Goal: Task Accomplishment & Management: Manage account settings

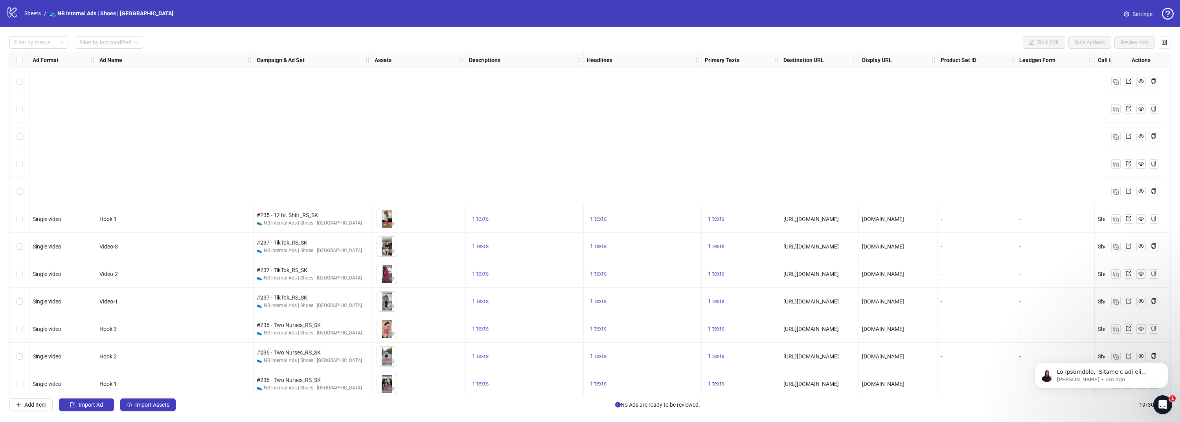
scroll to position [198, 0]
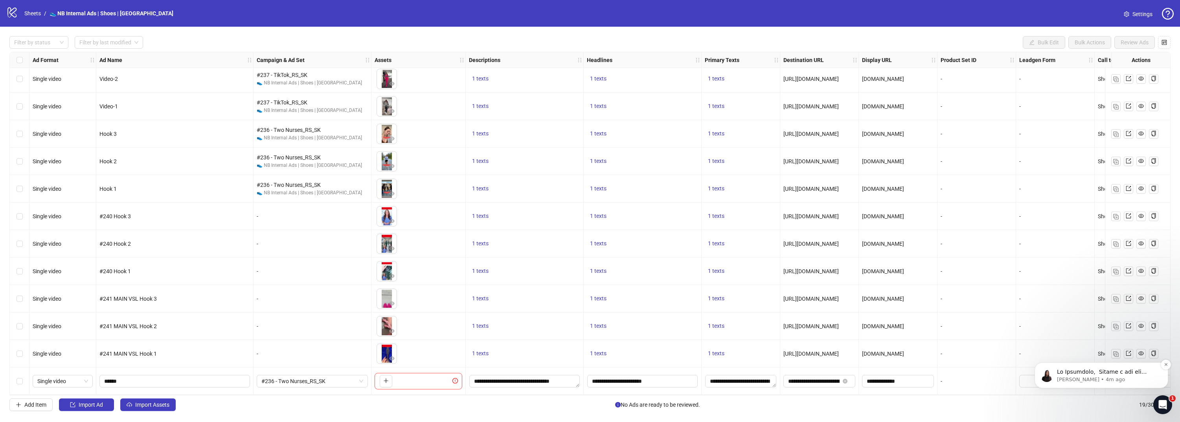
click at [1109, 381] on p "[PERSON_NAME] • 4m ago" at bounding box center [1107, 379] width 101 height 7
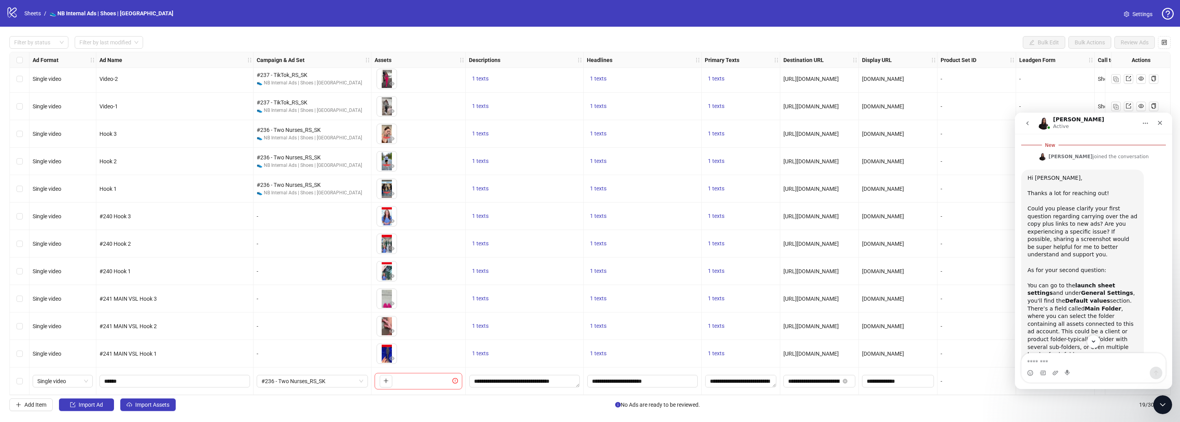
scroll to position [228, 0]
click at [1130, 15] on link "Settings" at bounding box center [1137, 14] width 41 height 13
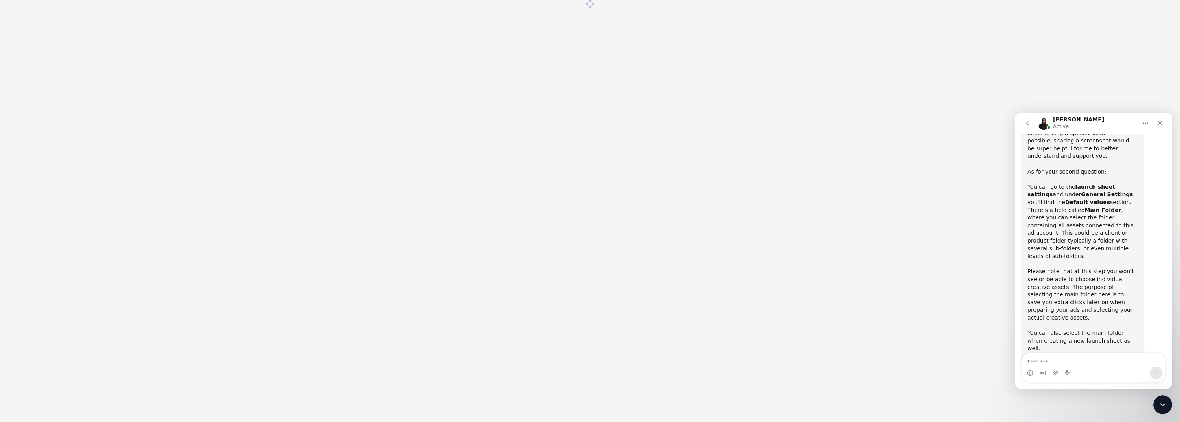
scroll to position [332, 0]
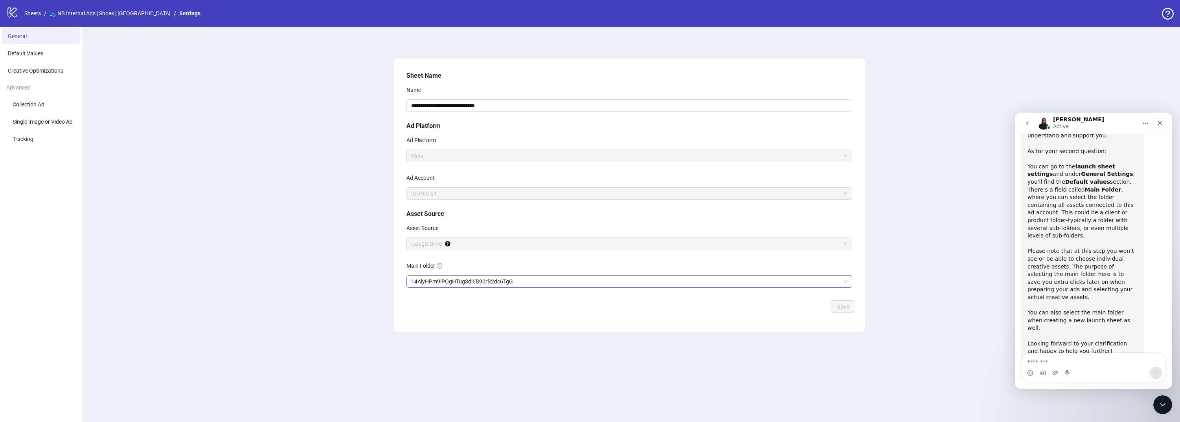
click at [443, 279] on span "14AlyHPm9lPOgHTug3dl6B90rB2dc6TgG" at bounding box center [629, 282] width 436 height 12
click at [844, 307] on span "Save" at bounding box center [843, 307] width 12 height 6
drag, startPoint x: 1087, startPoint y: 253, endPoint x: 1093, endPoint y: 253, distance: 5.2
click at [1093, 253] on div "Please note that at this step you won’t see or be able to choose individual cre…" at bounding box center [1082, 279] width 110 height 62
click at [1160, 122] on icon "Close" at bounding box center [1160, 123] width 4 height 4
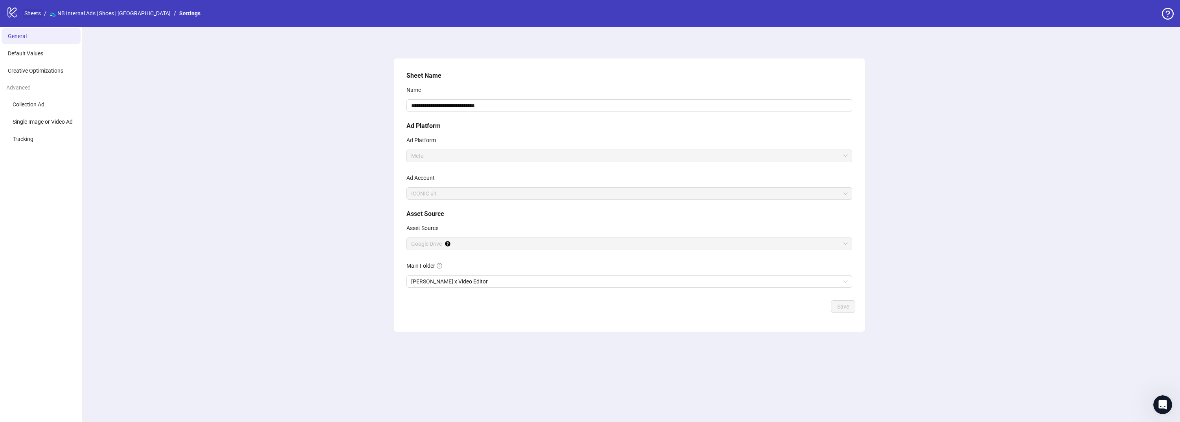
click at [35, 9] on link "Sheets" at bounding box center [33, 13] width 20 height 9
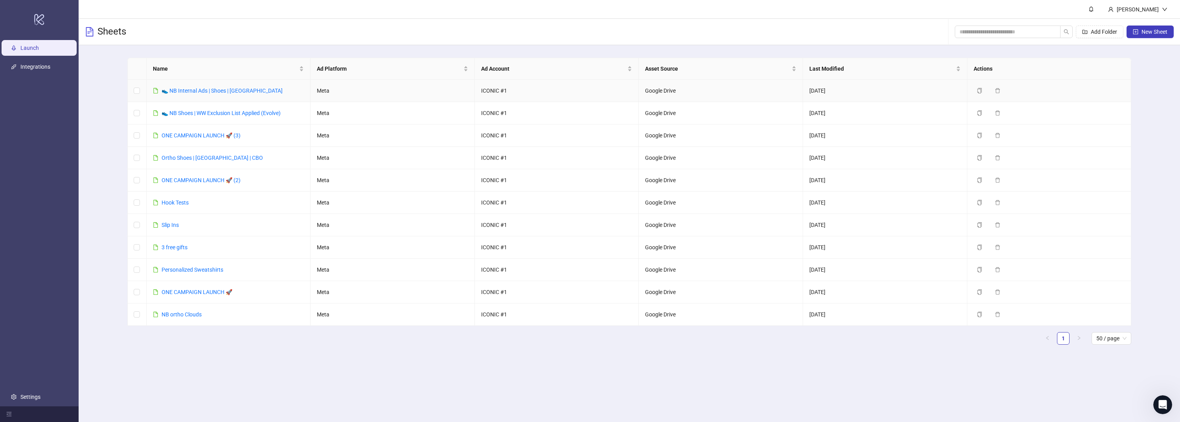
click at [180, 87] on div "👟 NB Internal Ads | Shoes | [GEOGRAPHIC_DATA]" at bounding box center [222, 90] width 121 height 9
click at [182, 89] on link "👟 NB Internal Ads | Shoes | [GEOGRAPHIC_DATA]" at bounding box center [222, 91] width 121 height 6
